Goal: Information Seeking & Learning: Compare options

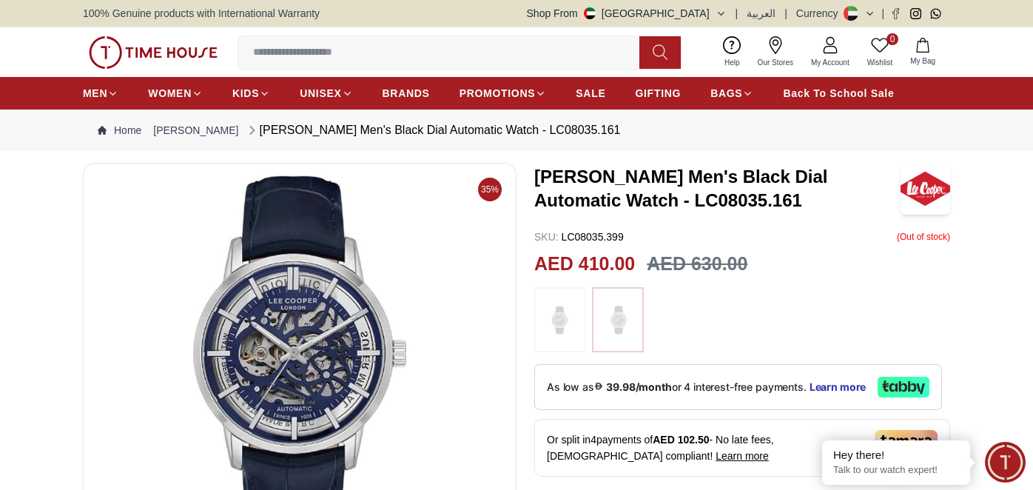
scroll to position [222, 0]
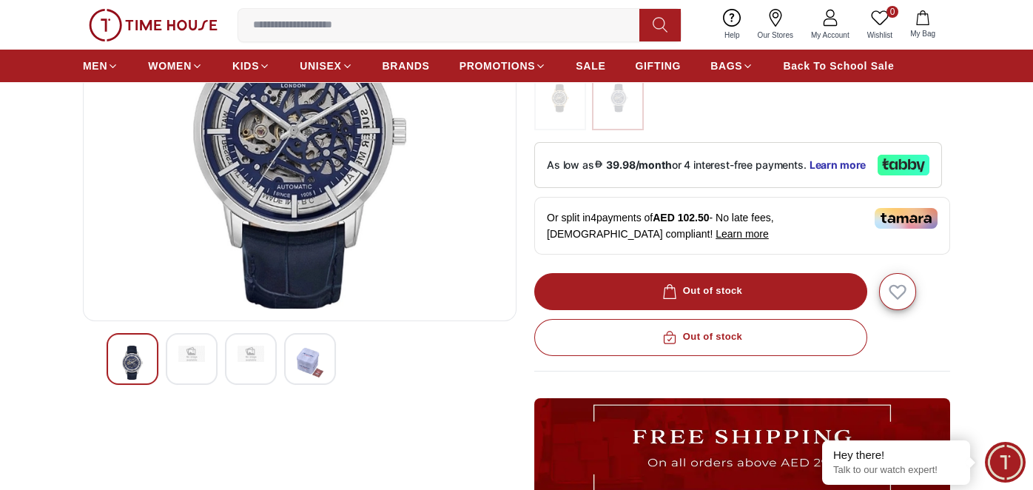
click at [184, 348] on img at bounding box center [191, 354] width 27 height 16
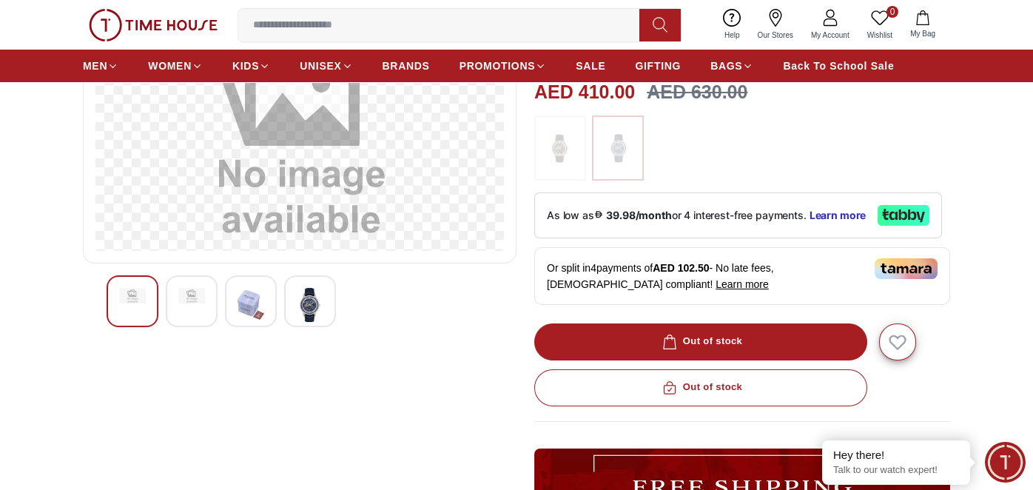
scroll to position [148, 0]
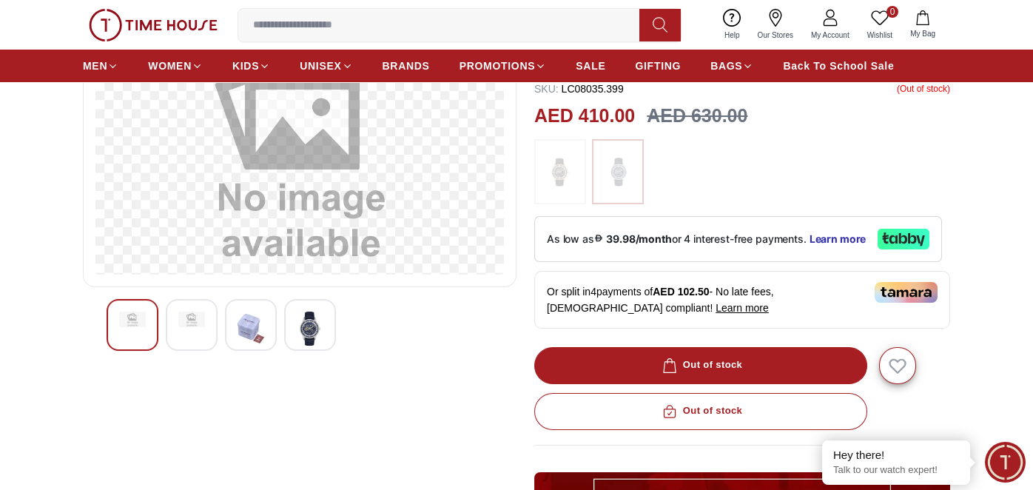
click at [265, 333] on div at bounding box center [251, 325] width 52 height 52
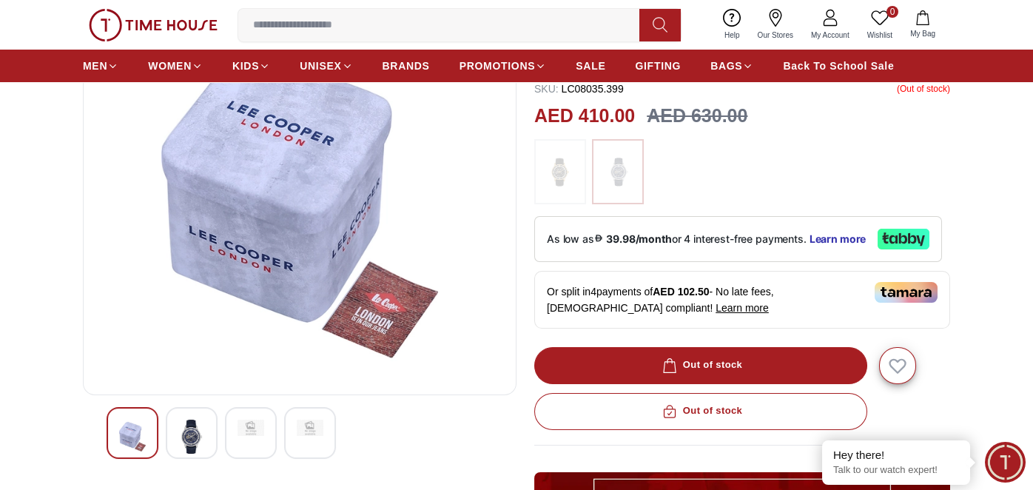
click at [280, 434] on div at bounding box center [300, 433] width 386 height 52
click at [304, 438] on div at bounding box center [310, 433] width 52 height 52
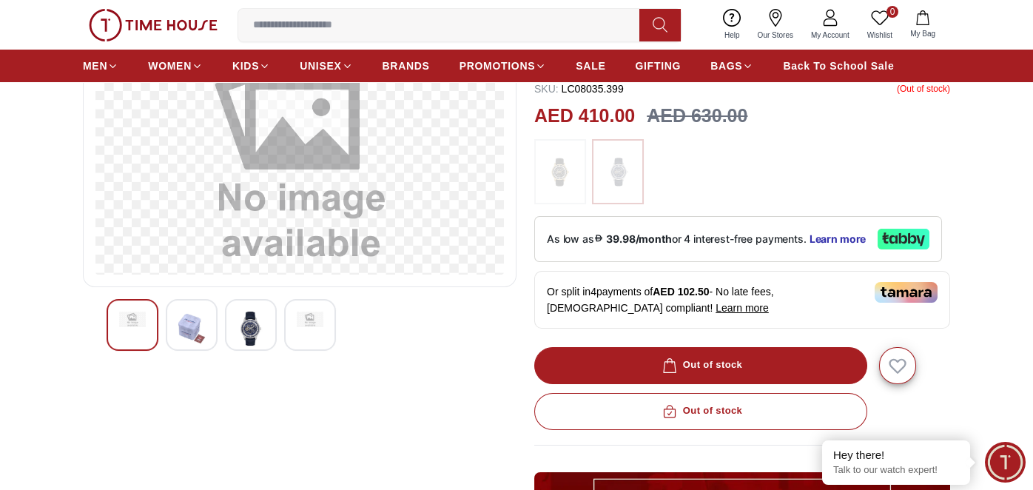
click at [262, 331] on img at bounding box center [251, 329] width 27 height 34
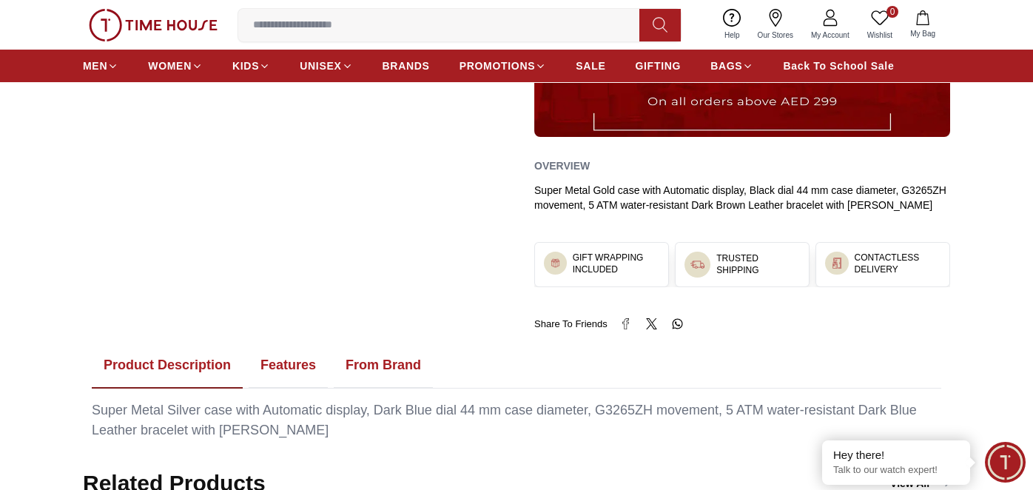
scroll to position [740, 0]
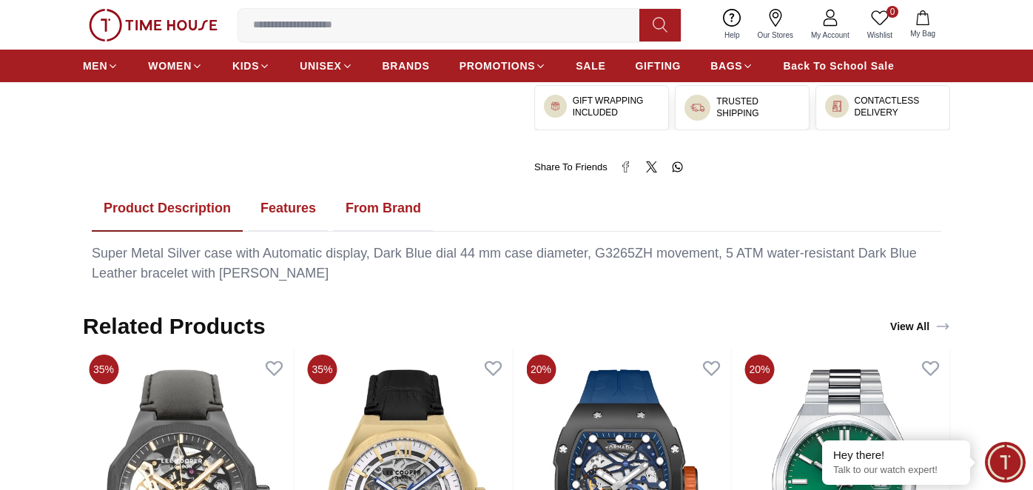
click at [316, 205] on button "Features" at bounding box center [288, 209] width 79 height 46
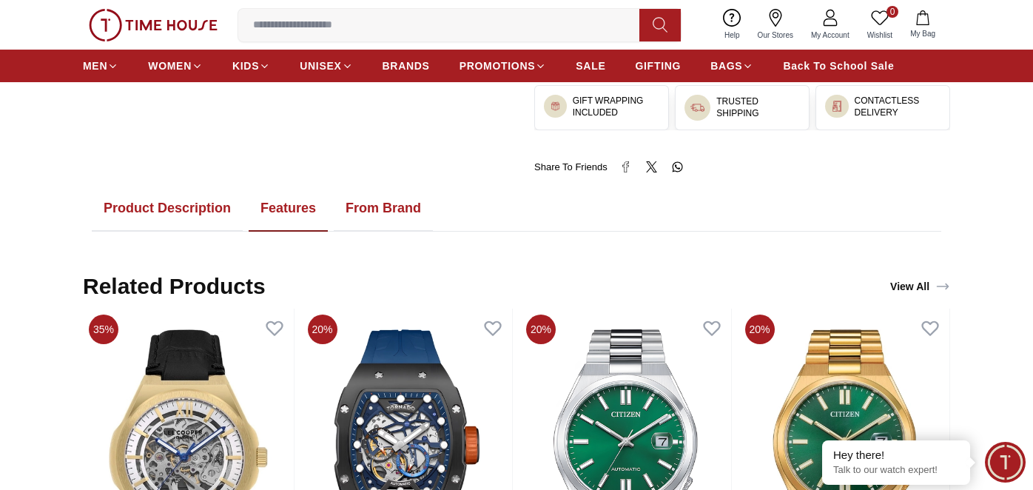
click at [373, 202] on button "From Brand" at bounding box center [383, 209] width 99 height 46
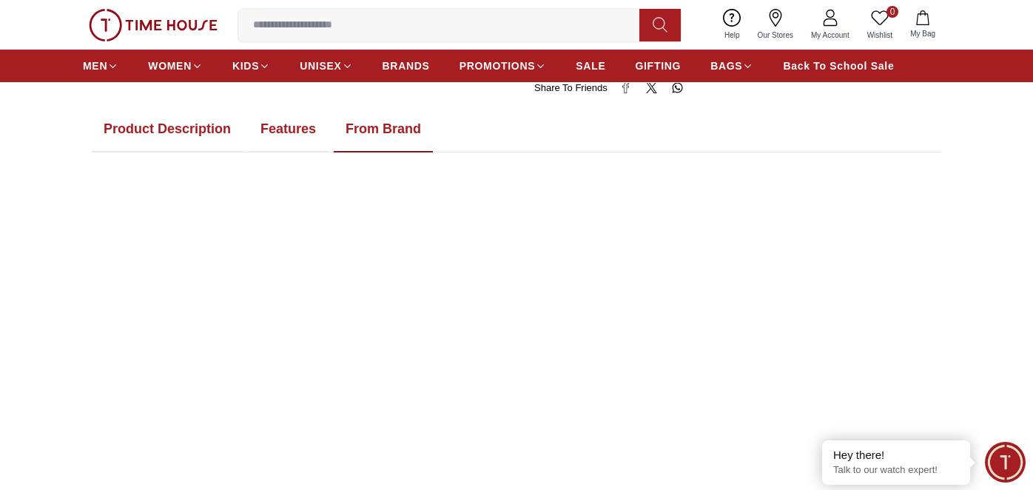
scroll to position [665, 0]
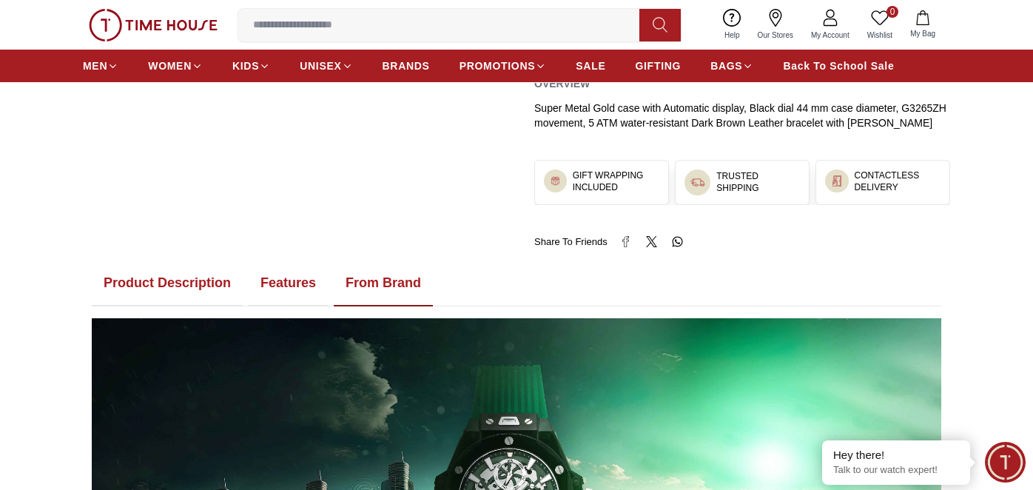
click at [295, 277] on button "Features" at bounding box center [288, 283] width 79 height 46
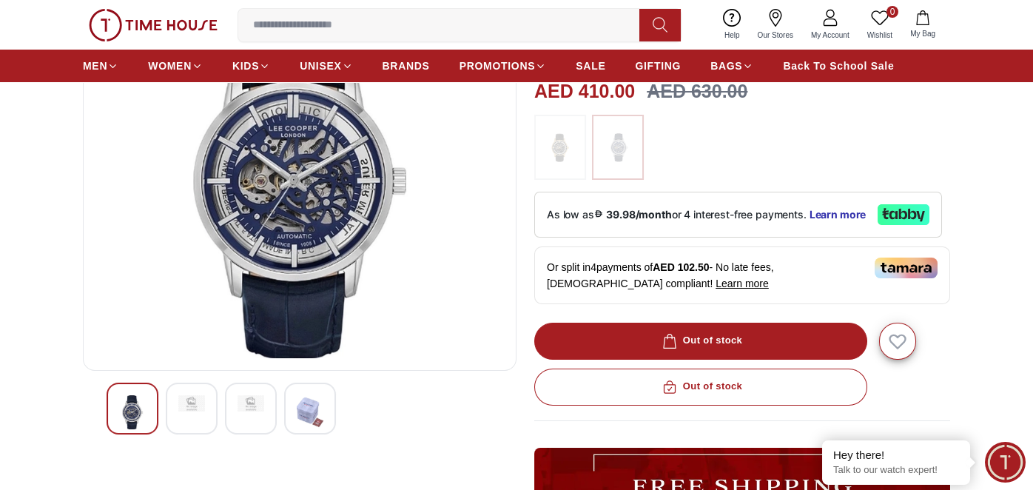
scroll to position [148, 0]
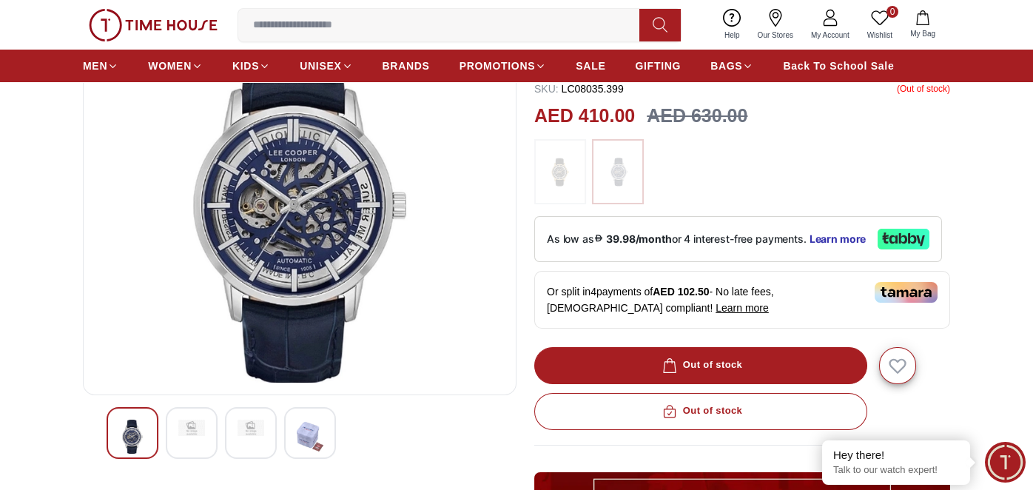
click at [305, 437] on img at bounding box center [310, 437] width 27 height 34
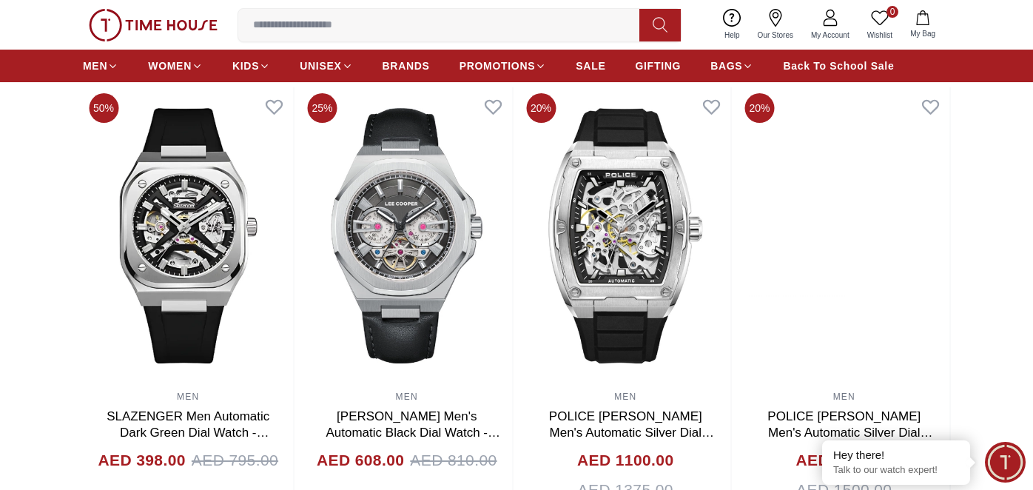
scroll to position [814, 0]
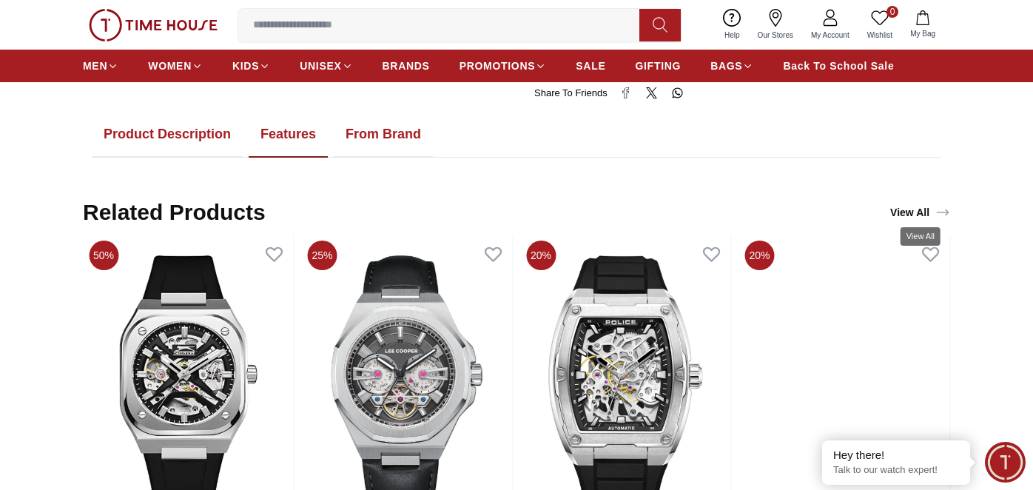
click at [918, 211] on link "View All" at bounding box center [920, 212] width 66 height 21
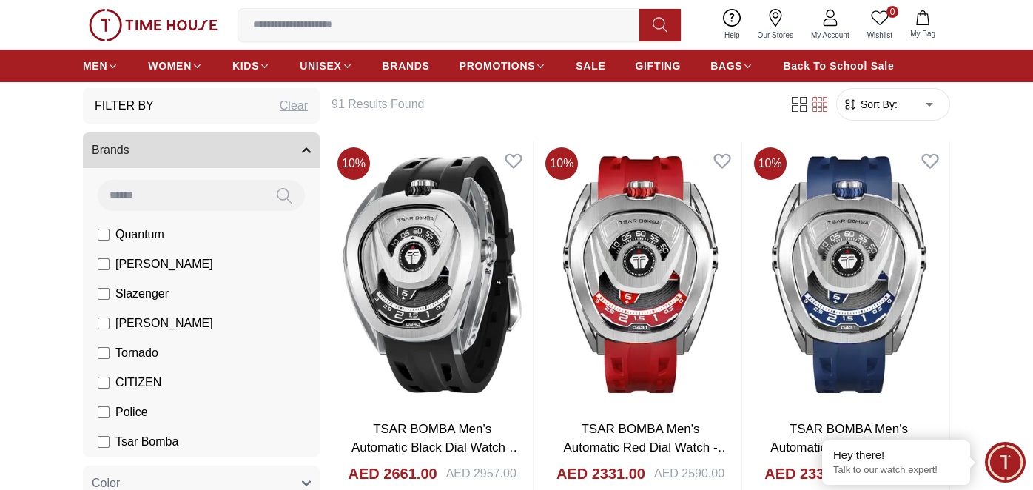
scroll to position [73, 0]
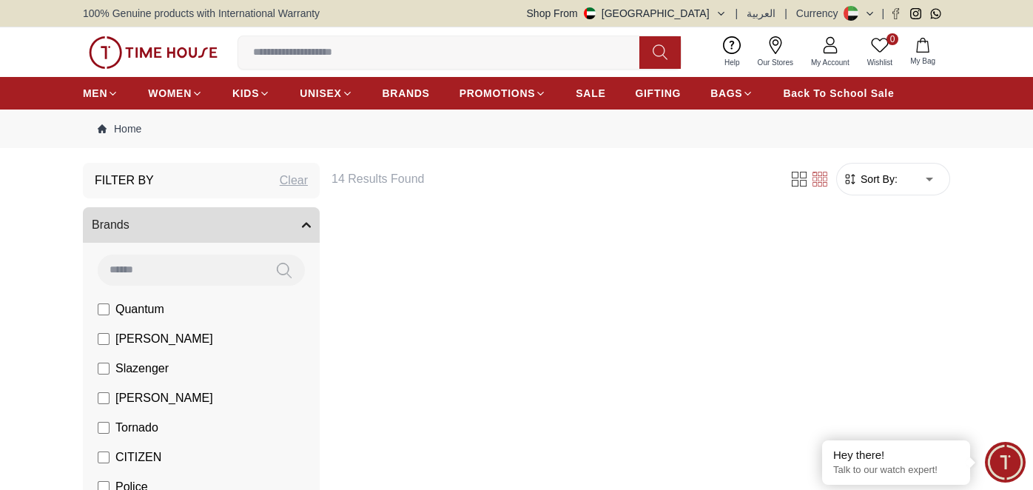
scroll to position [73, 0]
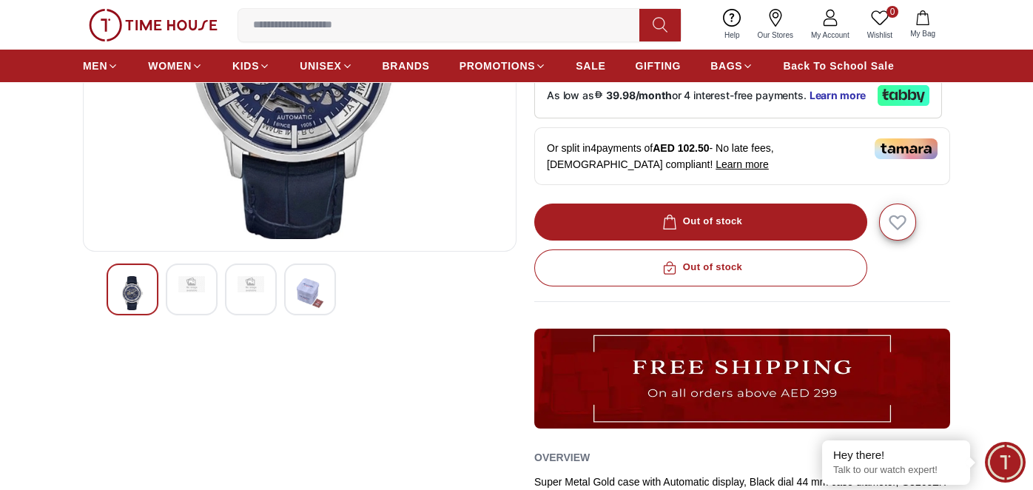
scroll to position [295, 0]
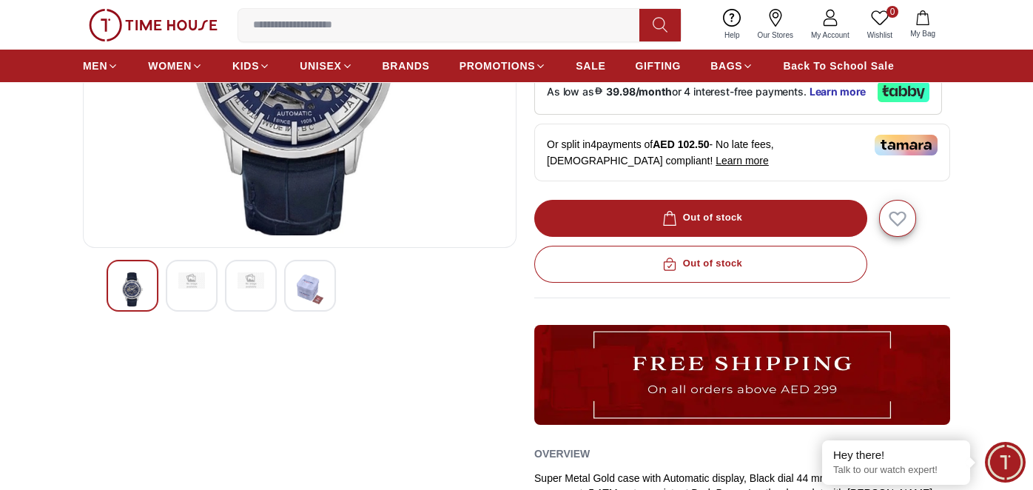
click at [314, 297] on img at bounding box center [310, 289] width 27 height 34
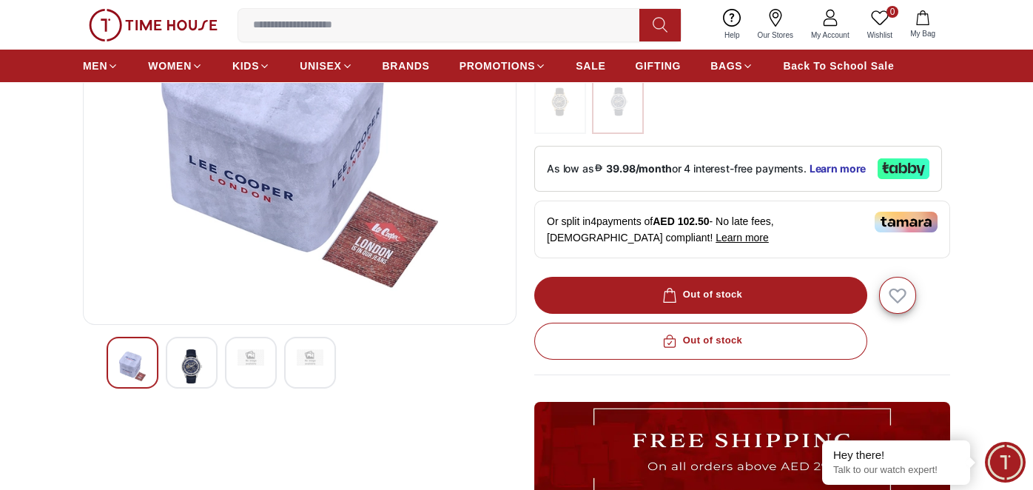
scroll to position [222, 0]
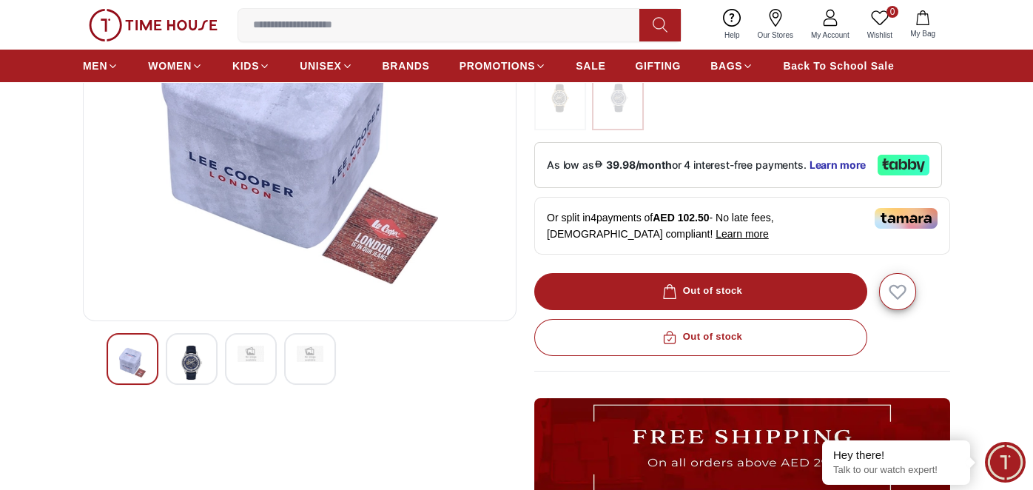
click at [178, 357] on img at bounding box center [191, 363] width 27 height 34
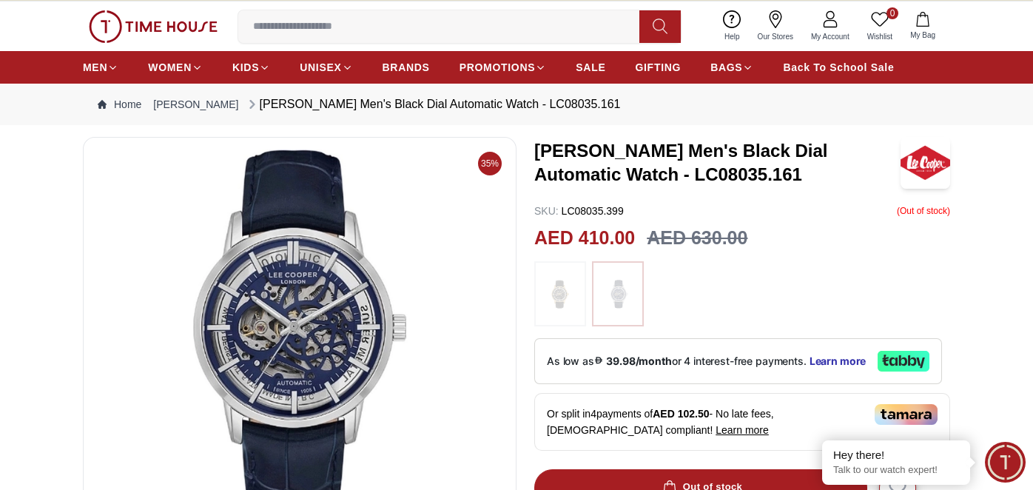
scroll to position [0, 0]
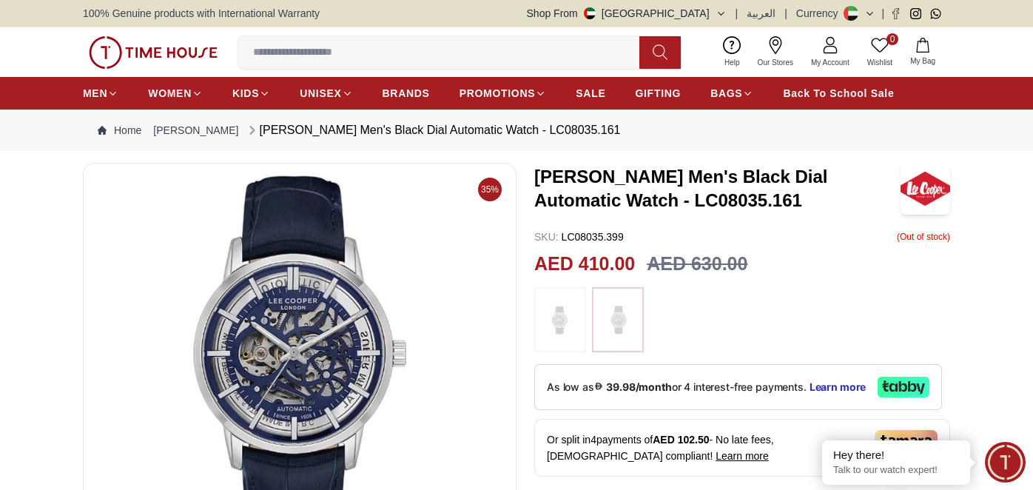
click at [929, 200] on img at bounding box center [926, 189] width 50 height 52
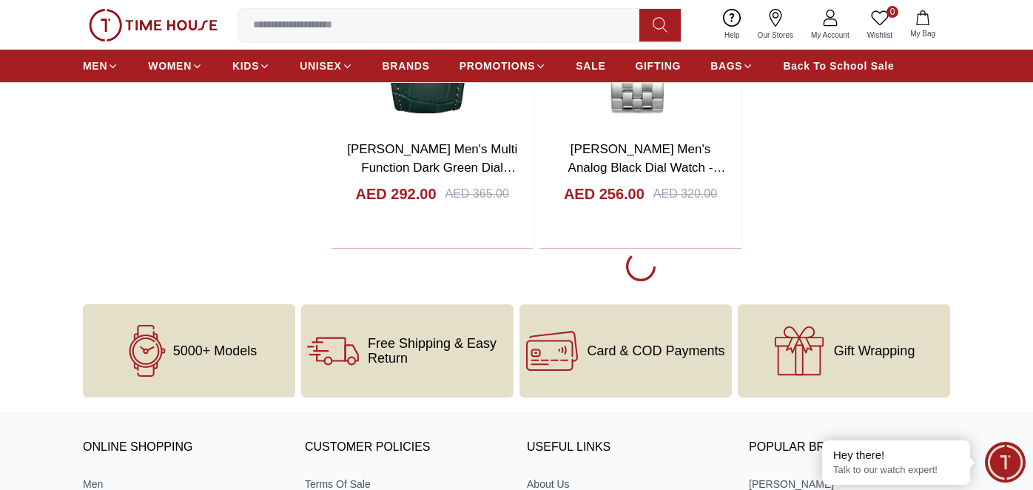
scroll to position [3256, 0]
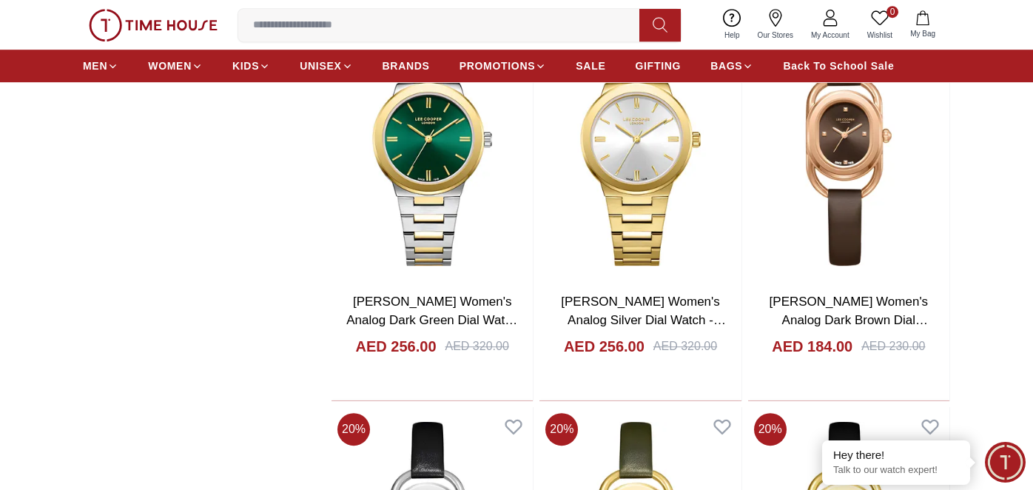
scroll to position [5031, 0]
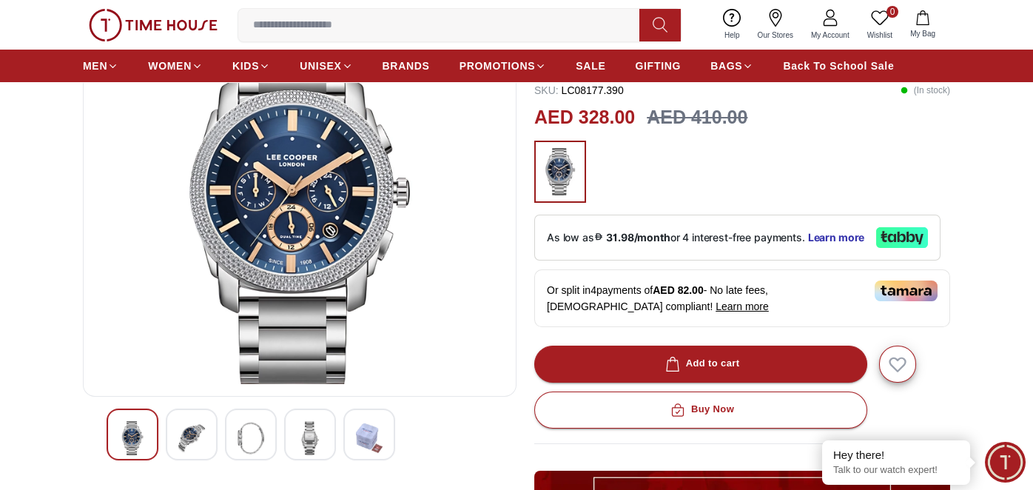
scroll to position [148, 0]
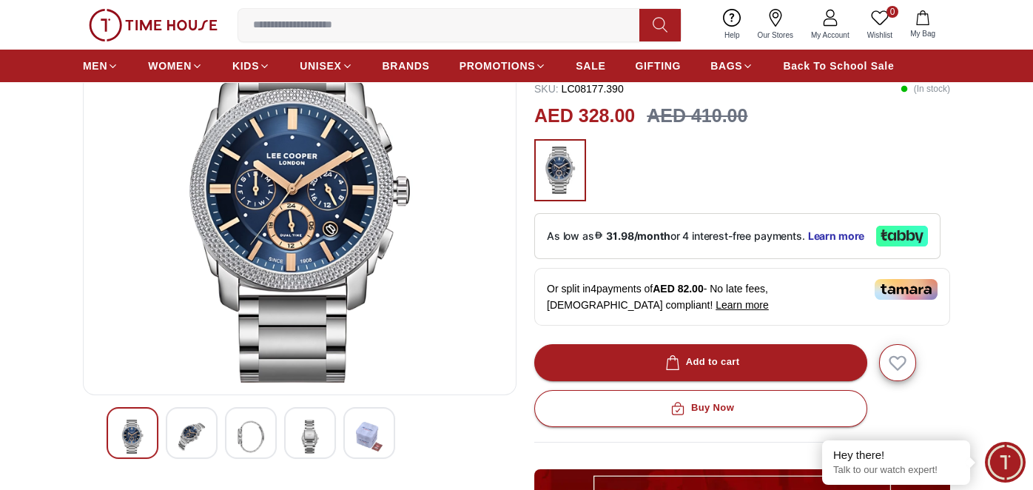
click at [192, 447] on img at bounding box center [191, 437] width 27 height 34
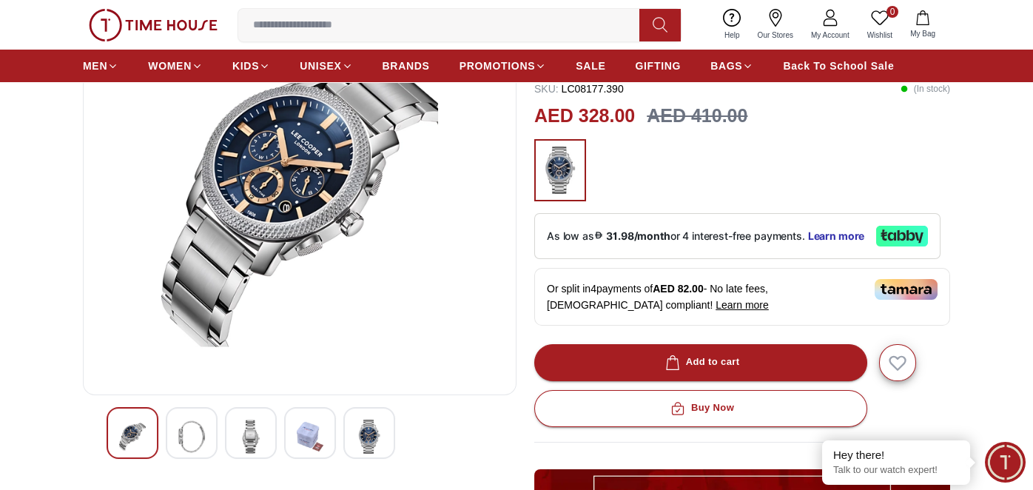
click at [241, 436] on img at bounding box center [251, 437] width 27 height 34
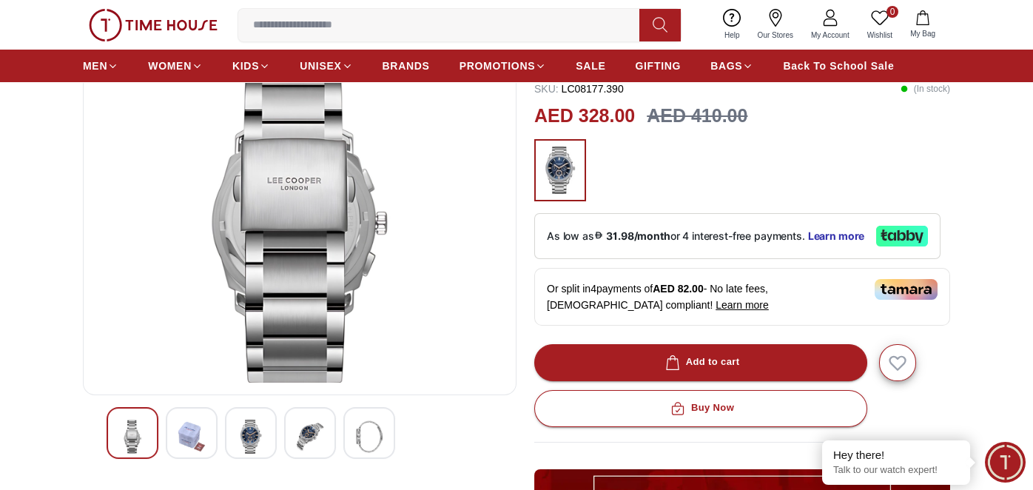
click at [312, 434] on img at bounding box center [310, 437] width 27 height 34
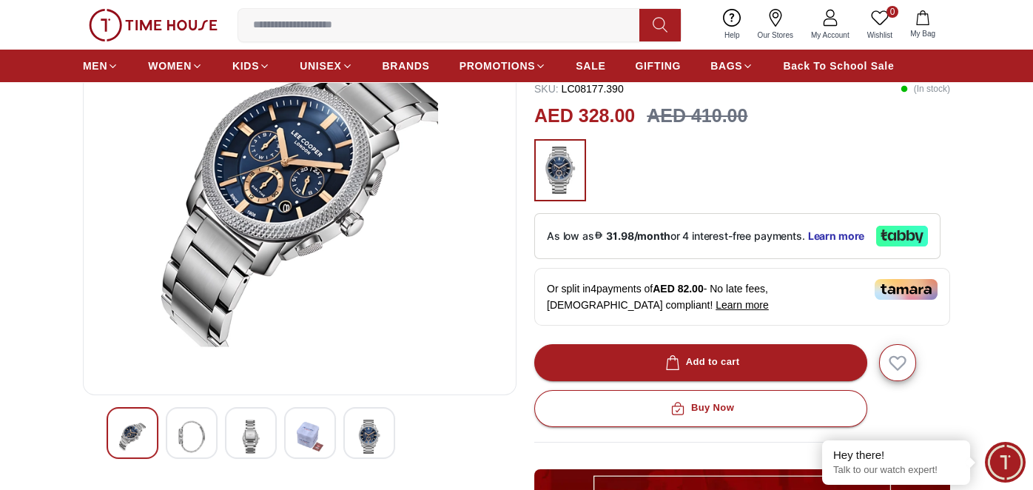
click at [356, 431] on img at bounding box center [369, 437] width 27 height 34
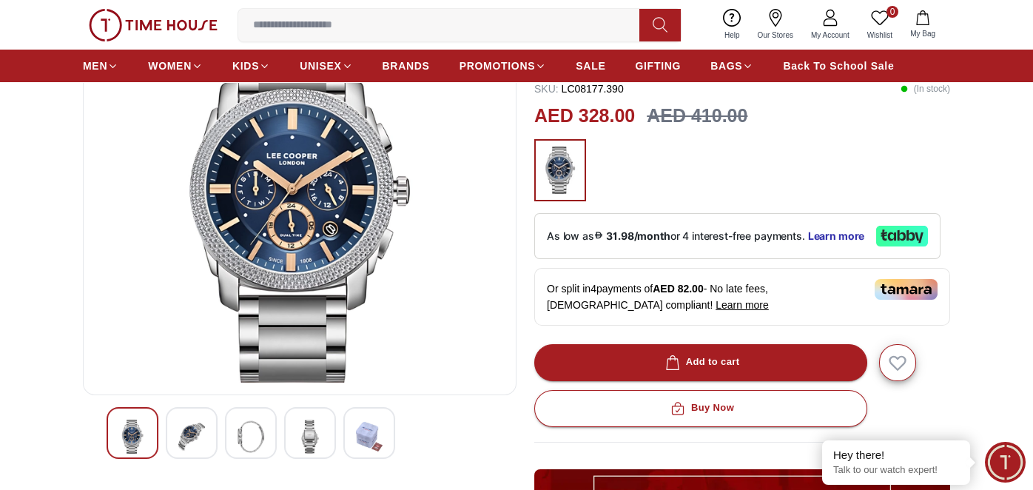
click at [366, 437] on img at bounding box center [369, 437] width 27 height 34
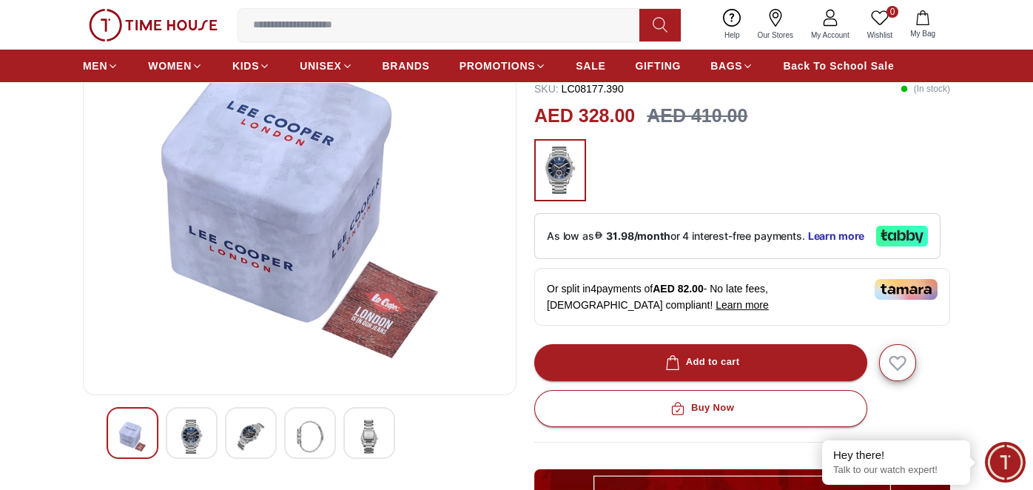
click at [195, 435] on img at bounding box center [191, 437] width 27 height 34
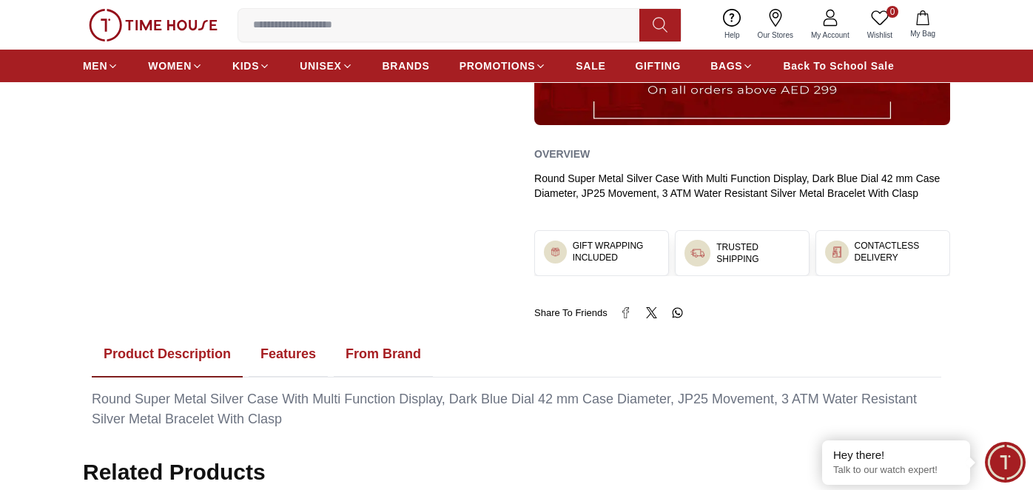
scroll to position [814, 0]
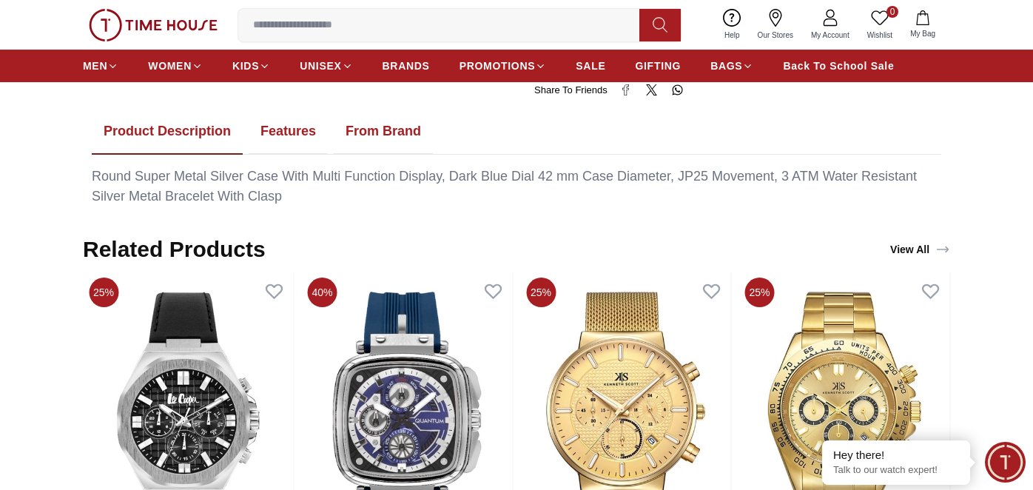
click at [276, 129] on button "Features" at bounding box center [288, 132] width 79 height 46
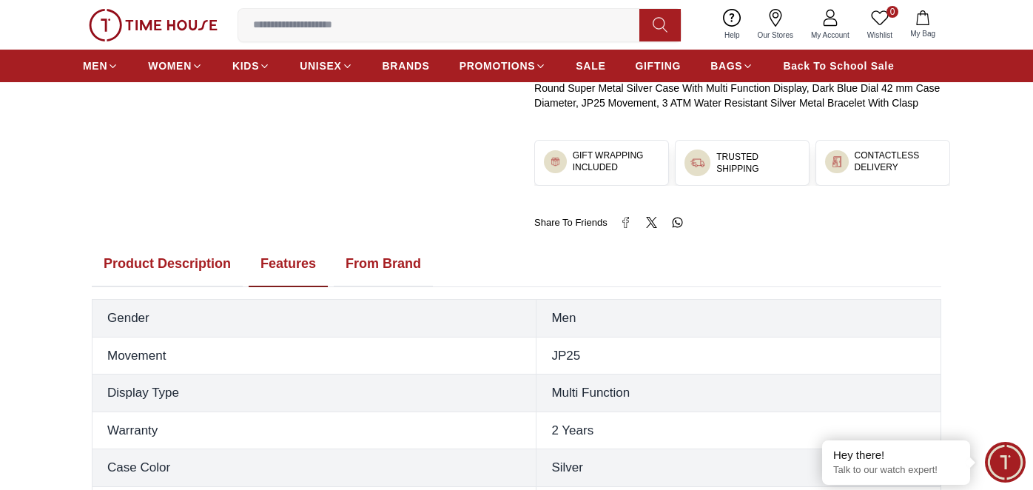
scroll to position [665, 0]
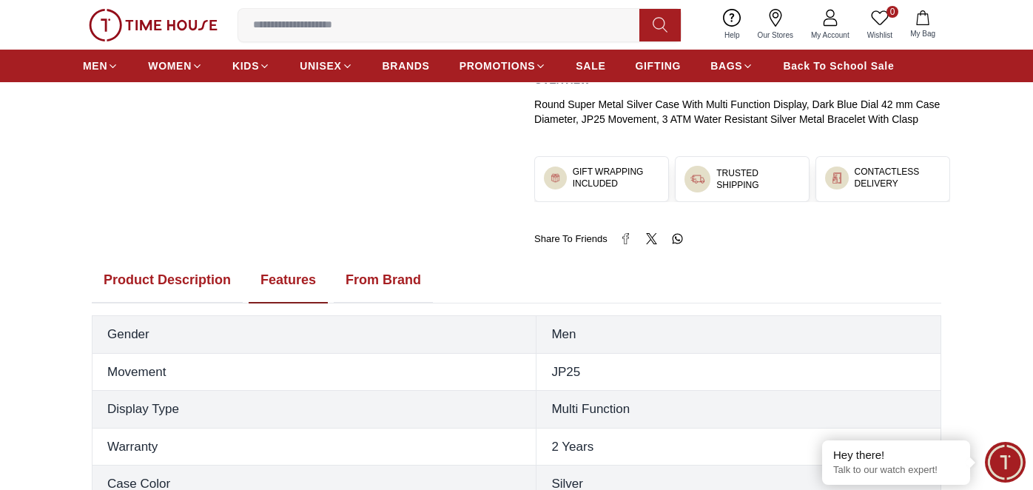
click at [365, 285] on button "From Brand" at bounding box center [383, 281] width 99 height 46
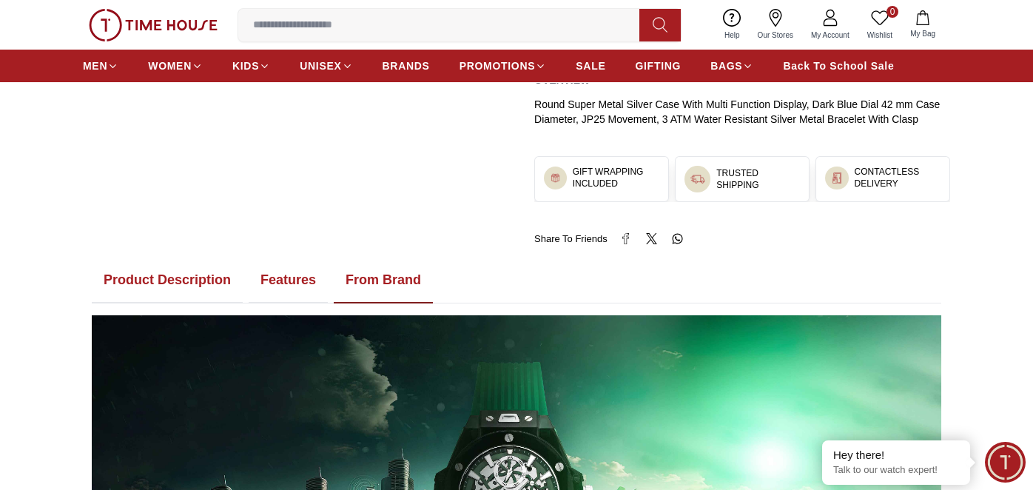
click at [137, 274] on button "Product Description" at bounding box center [167, 281] width 151 height 46
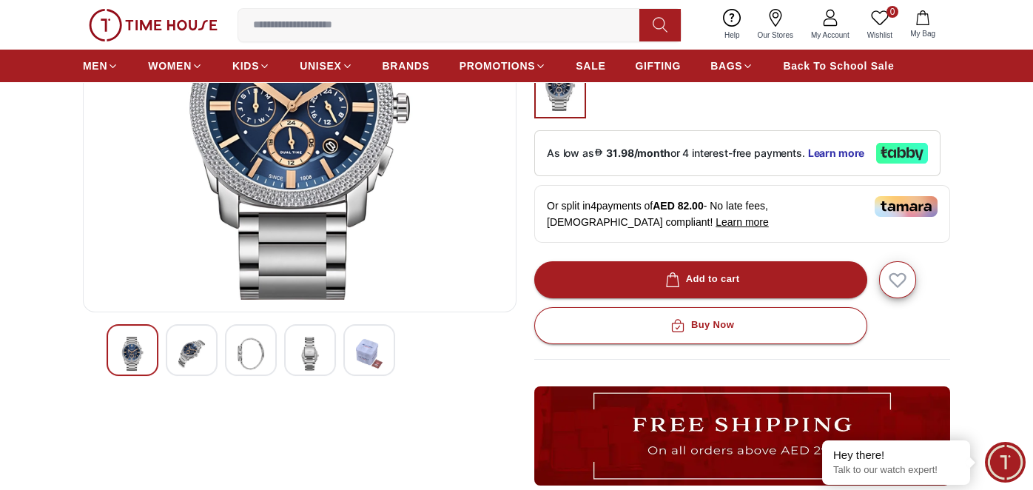
scroll to position [148, 0]
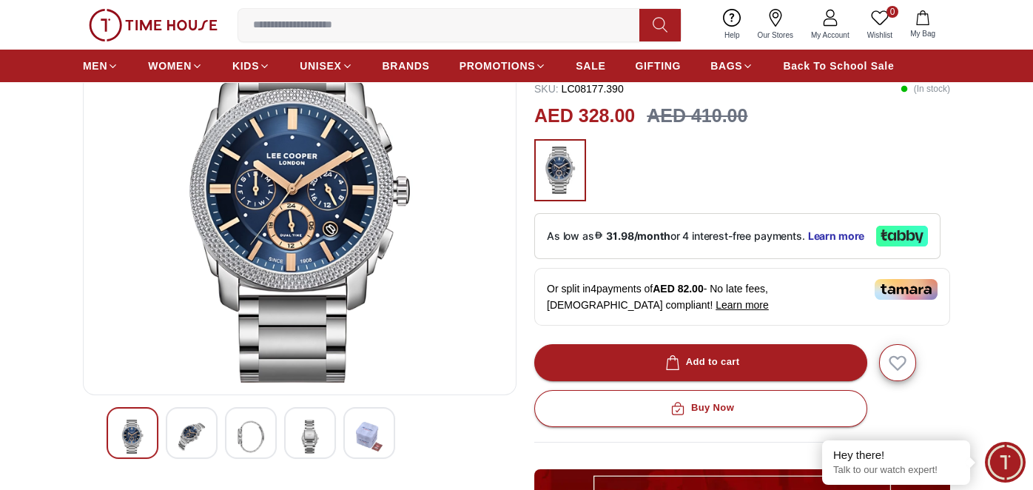
click at [201, 435] on img at bounding box center [191, 437] width 27 height 34
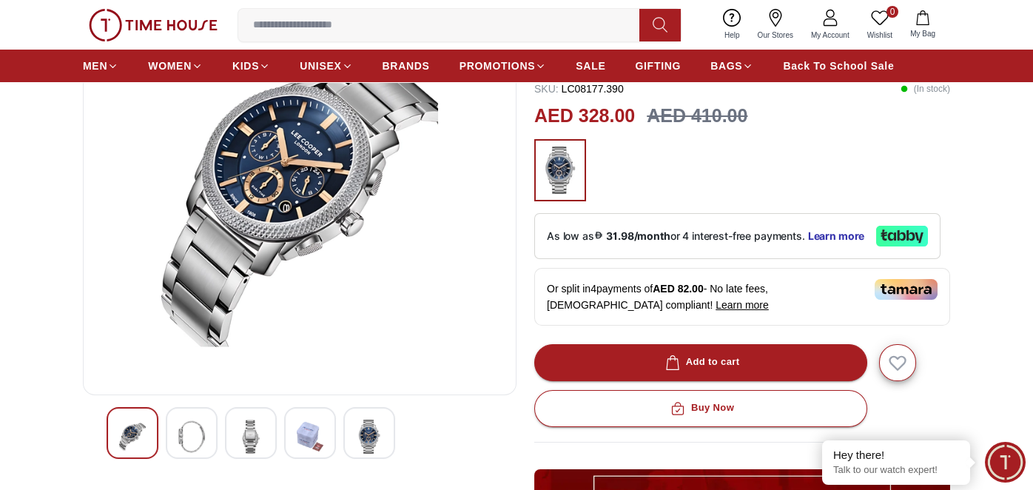
click at [243, 442] on img at bounding box center [251, 437] width 27 height 34
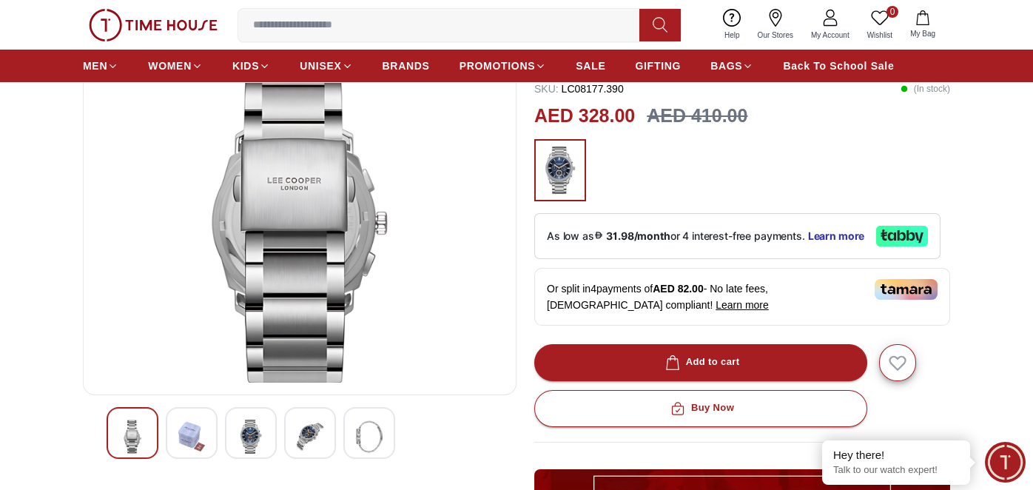
click at [311, 431] on img at bounding box center [310, 437] width 27 height 34
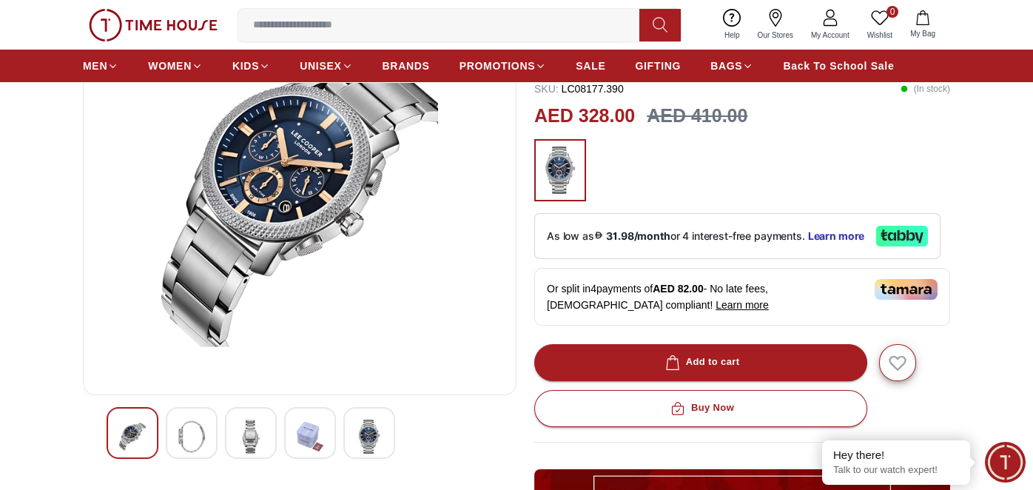
click at [323, 439] on img at bounding box center [310, 437] width 27 height 34
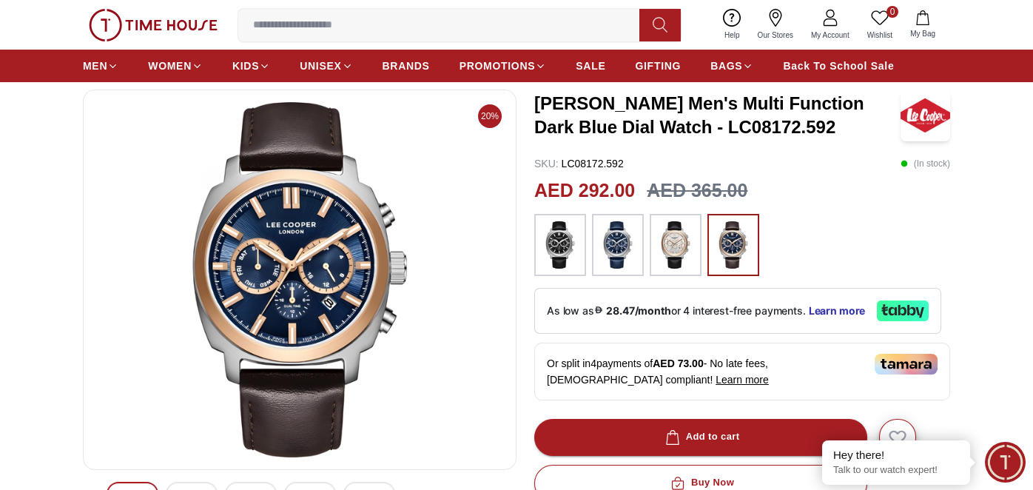
scroll to position [148, 0]
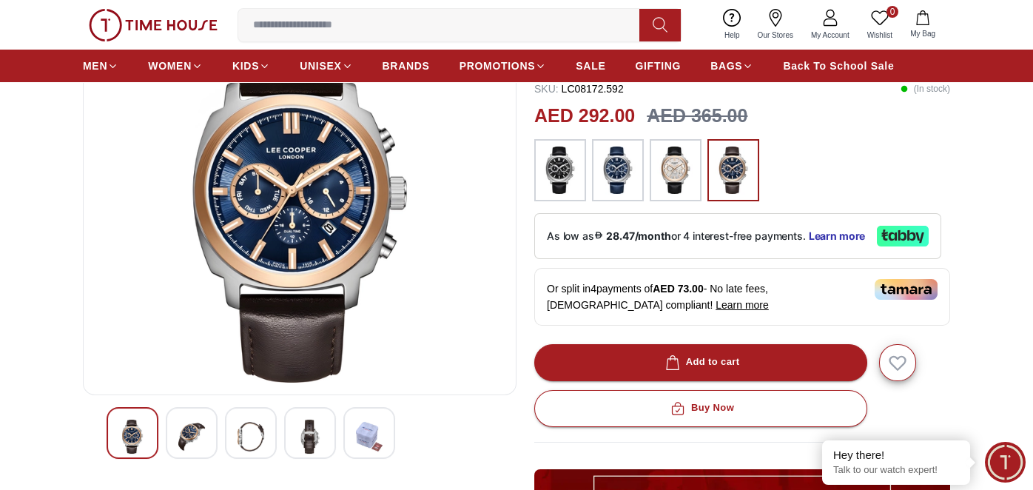
click at [194, 429] on img at bounding box center [191, 437] width 27 height 34
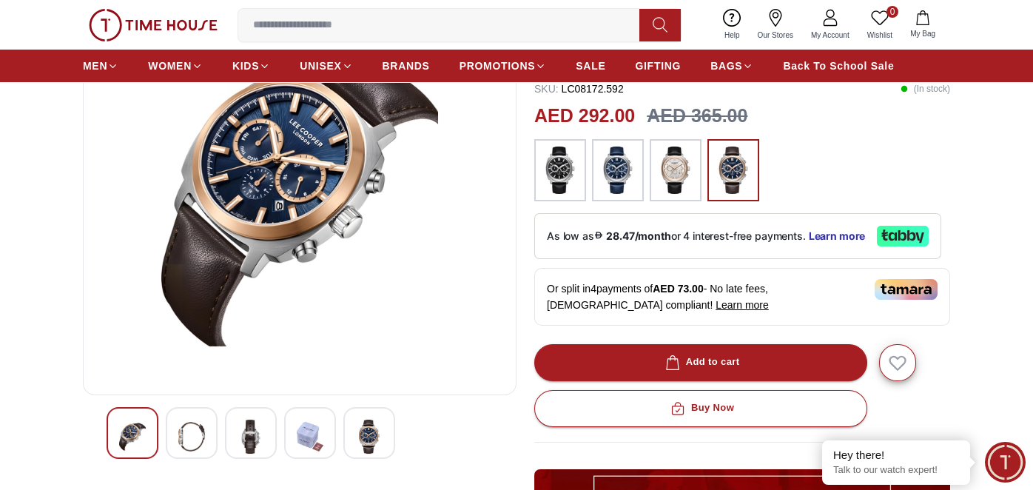
click at [252, 440] on img at bounding box center [251, 437] width 27 height 34
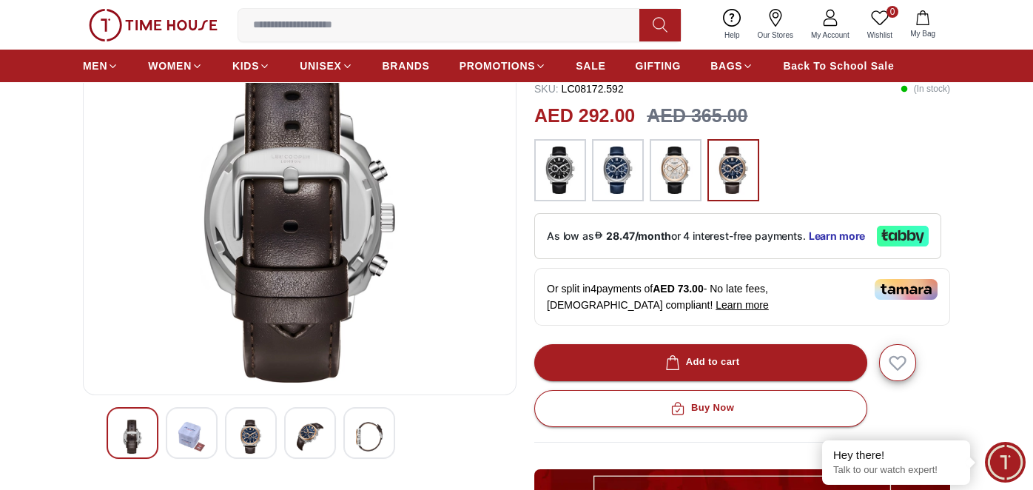
click at [292, 440] on div at bounding box center [310, 433] width 52 height 52
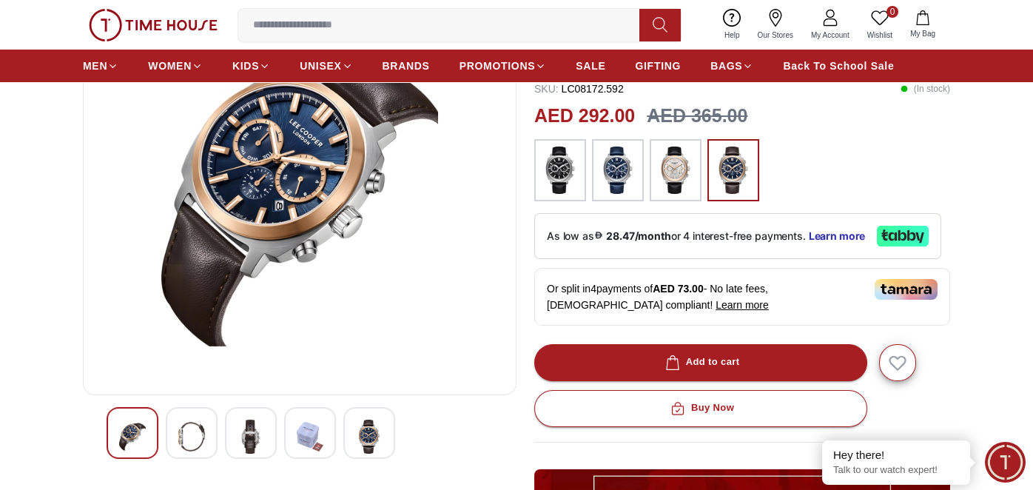
click at [317, 439] on img at bounding box center [310, 437] width 27 height 34
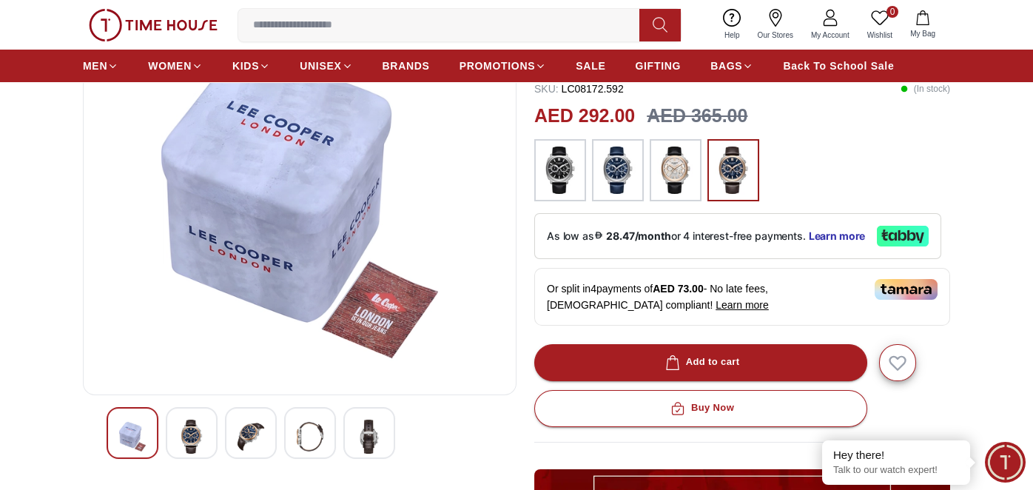
click at [566, 170] on img at bounding box center [560, 170] width 37 height 47
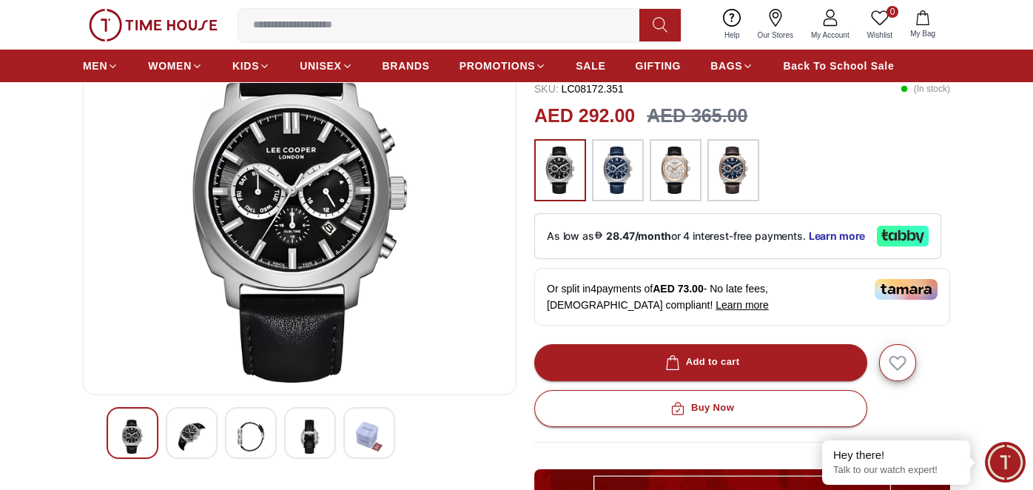
click at [620, 169] on img at bounding box center [617, 170] width 37 height 47
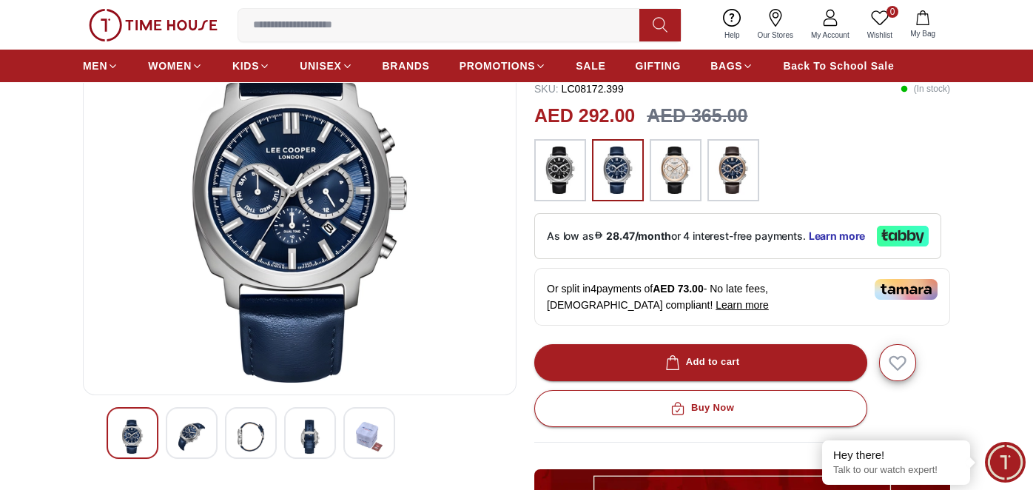
click at [664, 175] on img at bounding box center [675, 170] width 37 height 47
